Goal: Check status: Check status

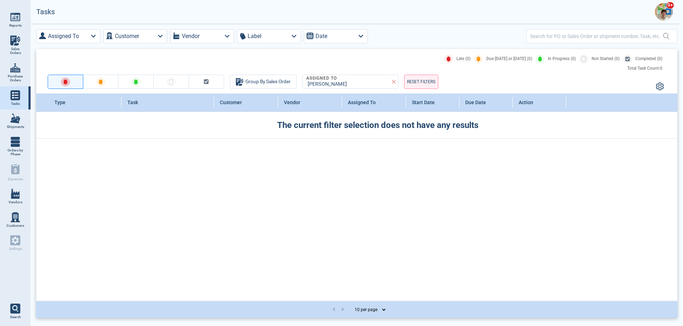
click at [660, 10] on img at bounding box center [664, 12] width 18 height 18
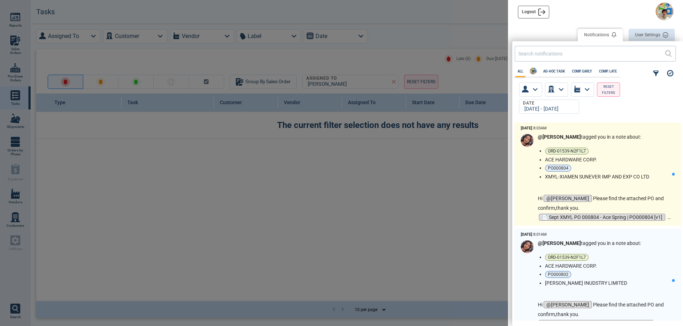
scroll to position [196, 167]
click at [615, 170] on li "PO000804" at bounding box center [607, 168] width 124 height 7
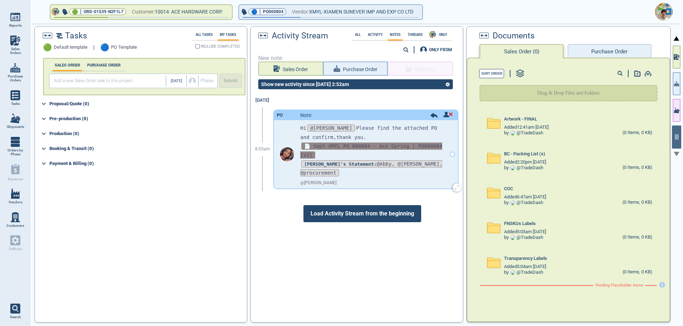
click at [387, 148] on span "📄 Sept XMYL PO 000804 - Ace Spring | PO000804 [v1]" at bounding box center [371, 151] width 142 height 16
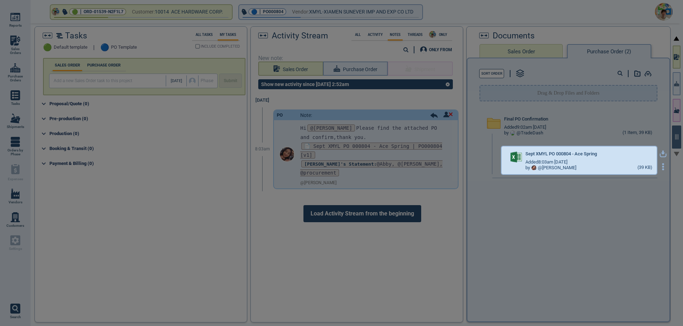
click at [660, 153] on icon "button" at bounding box center [663, 154] width 7 height 7
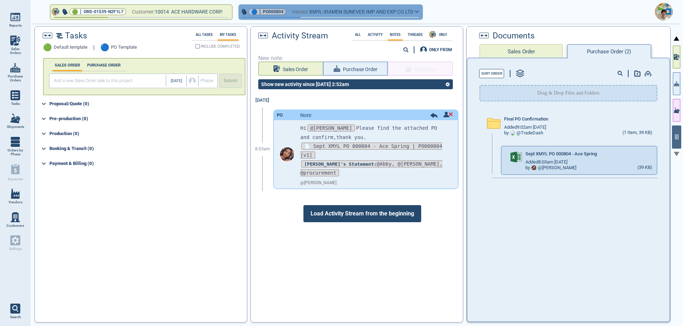
click at [419, 12] on icon "button" at bounding box center [417, 11] width 4 height 3
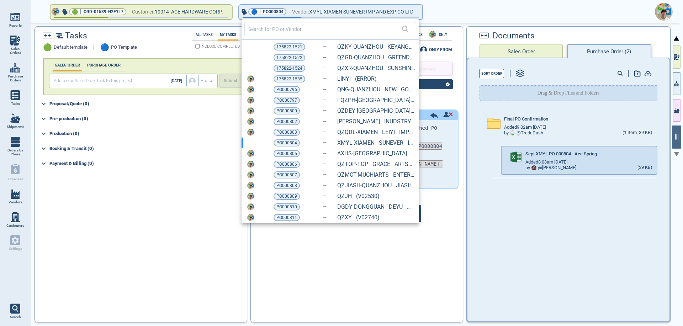
drag, startPoint x: 293, startPoint y: 49, endPoint x: 294, endPoint y: 55, distance: 6.2
click at [293, 49] on span "175822-1521" at bounding box center [289, 46] width 26 height 7
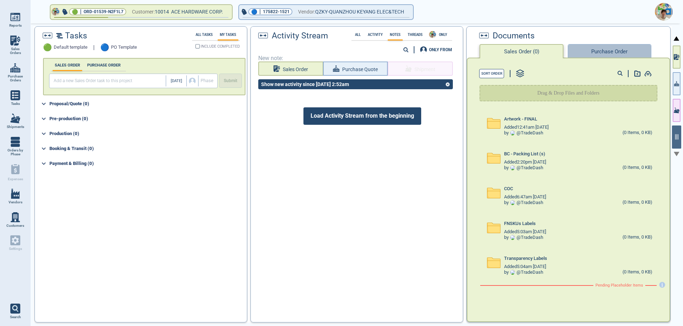
click at [587, 49] on button "Purchase Order" at bounding box center [609, 51] width 83 height 14
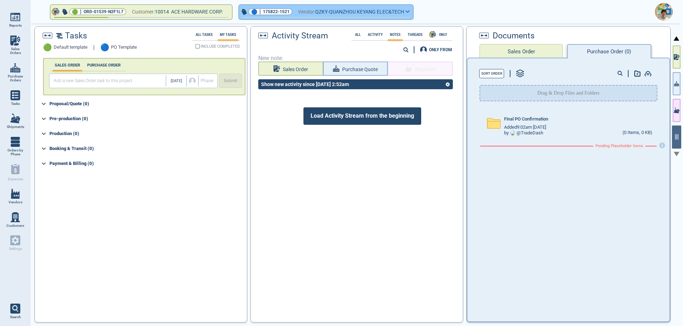
click at [410, 11] on icon "button" at bounding box center [408, 11] width 4 height 3
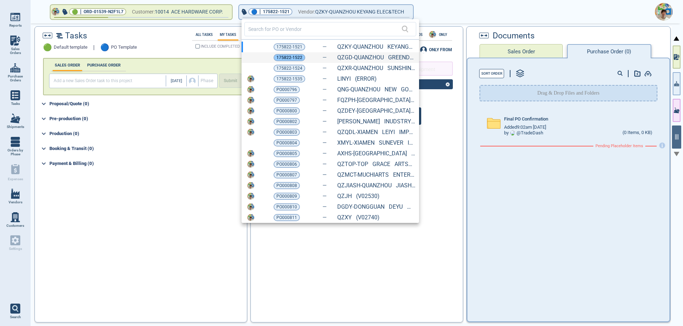
click at [290, 57] on span "175822-1522" at bounding box center [289, 57] width 26 height 7
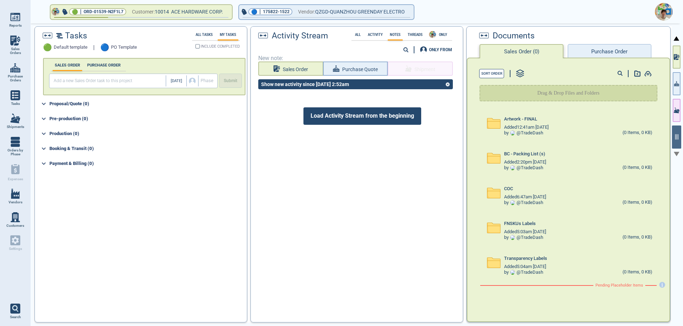
click at [589, 53] on button "Purchase Order" at bounding box center [609, 51] width 83 height 14
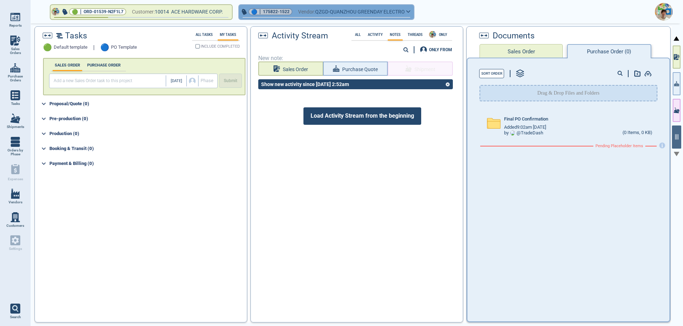
click at [410, 12] on icon "button" at bounding box center [409, 12] width 4 height 2
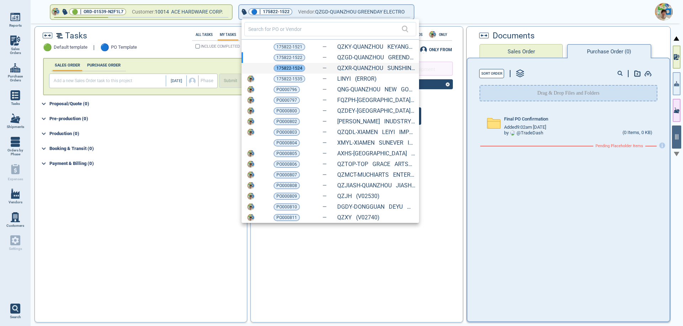
click at [294, 70] on span "175822-1524" at bounding box center [289, 68] width 26 height 7
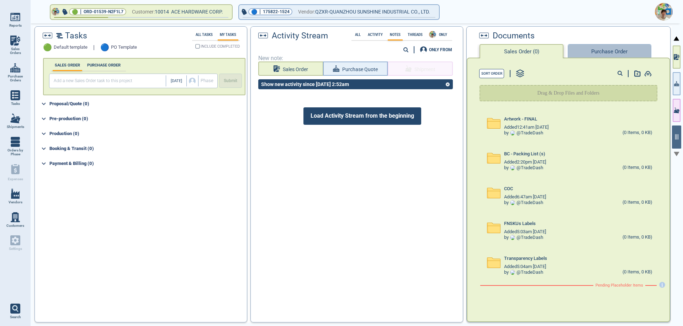
click at [597, 55] on button "Purchase Order" at bounding box center [609, 51] width 83 height 14
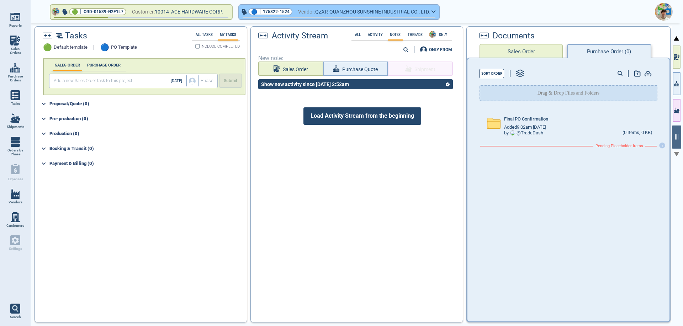
click at [436, 13] on icon "button" at bounding box center [434, 11] width 4 height 3
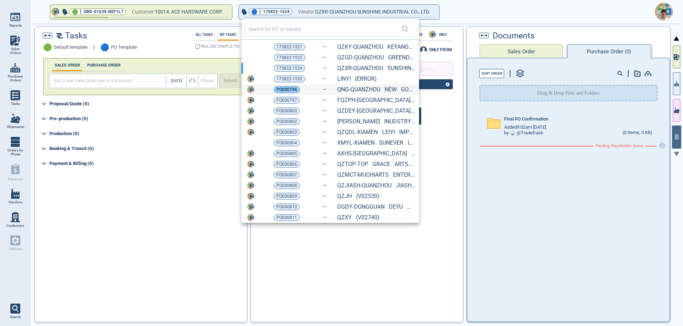
click at [283, 86] on span "PO000796" at bounding box center [286, 89] width 21 height 7
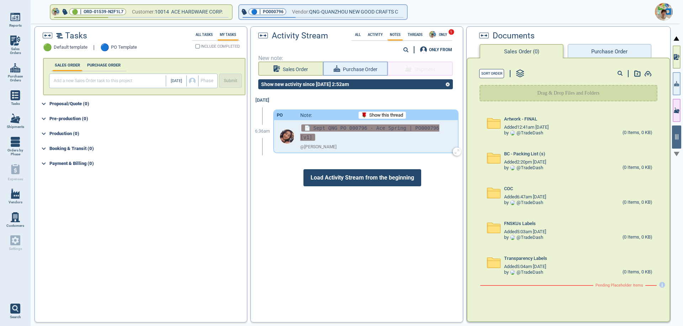
click at [383, 131] on span "📄 Sept QNG PO 000796 - Ace Spring | PO000796 [v1]" at bounding box center [369, 133] width 139 height 16
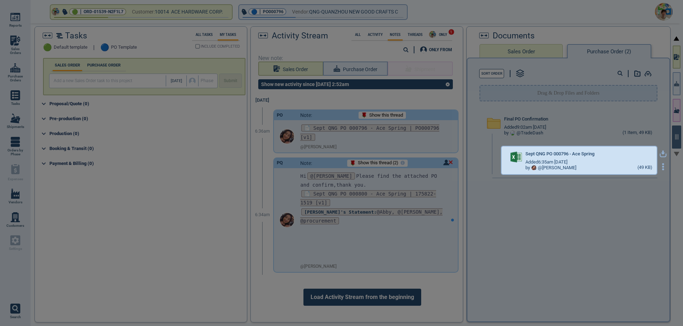
click at [660, 154] on icon "button" at bounding box center [663, 154] width 7 height 7
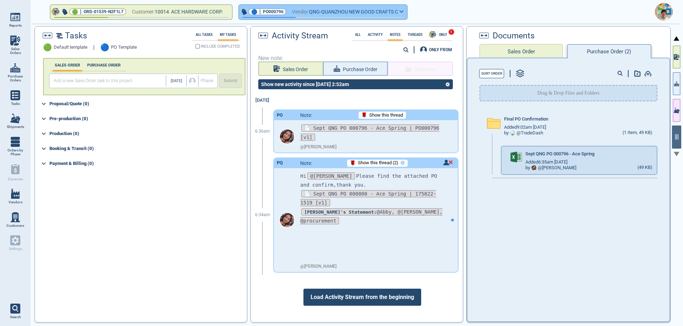
click at [407, 13] on button "🔵 | PO000796 Vendor: QNG-QUANZHOU NEW GOOD CRAFTS C" at bounding box center [323, 12] width 168 height 14
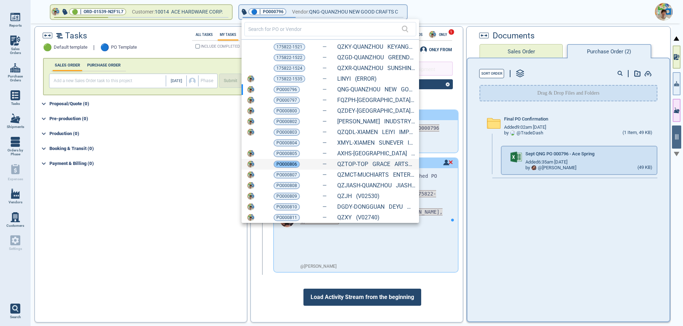
click at [288, 166] on span "PO000806" at bounding box center [286, 164] width 21 height 7
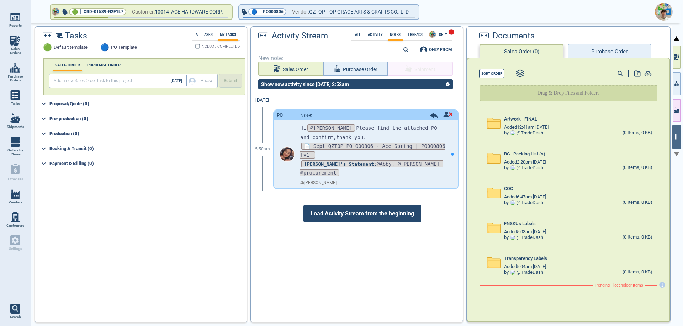
click at [600, 58] on div "Sort Order Drag & Drop Files and Folders Artwork - FINAL Added 12:41am [DATE] b…" at bounding box center [568, 190] width 203 height 265
click at [602, 50] on button "Purchase Order" at bounding box center [609, 51] width 83 height 14
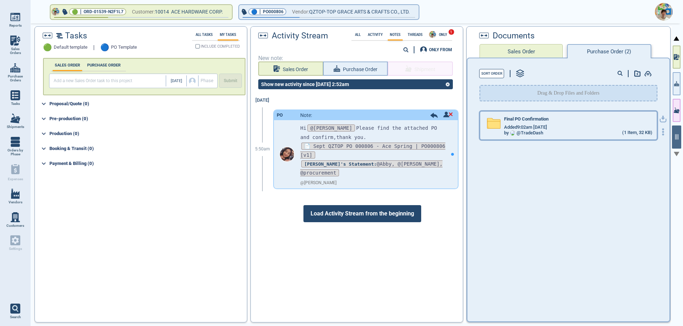
click at [543, 130] on span "Added 9:02am [DATE]" at bounding box center [525, 127] width 43 height 5
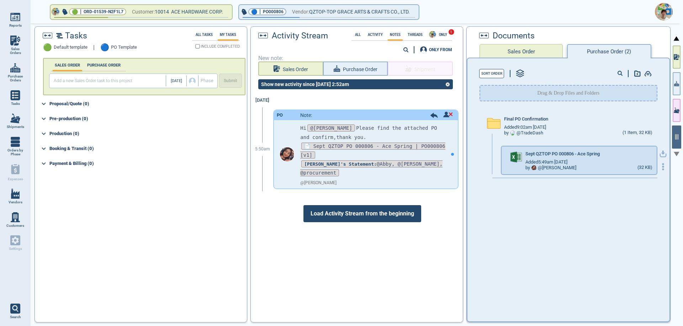
click at [660, 154] on icon "button" at bounding box center [663, 154] width 7 height 7
